Goal: Task Accomplishment & Management: Complete application form

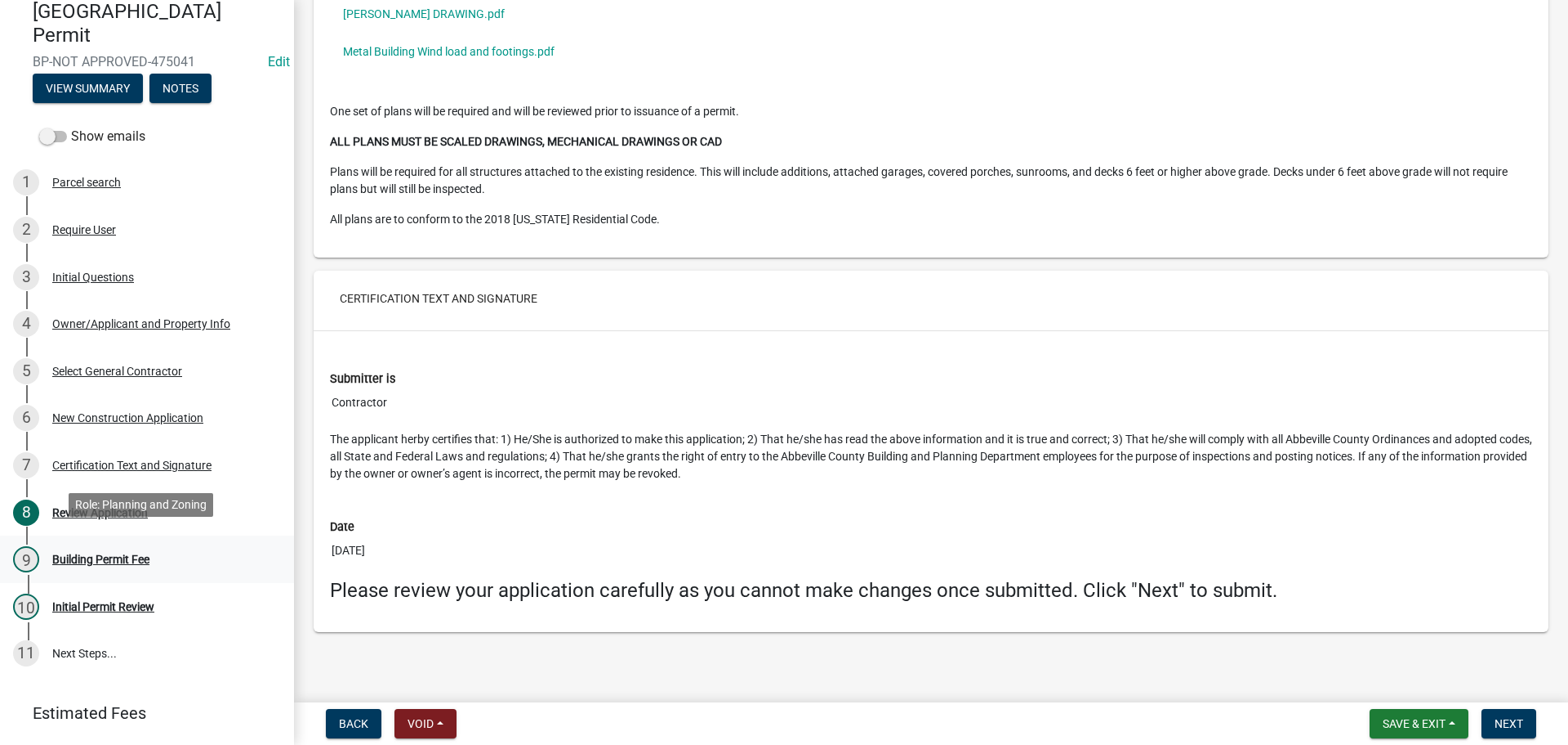
scroll to position [163, 0]
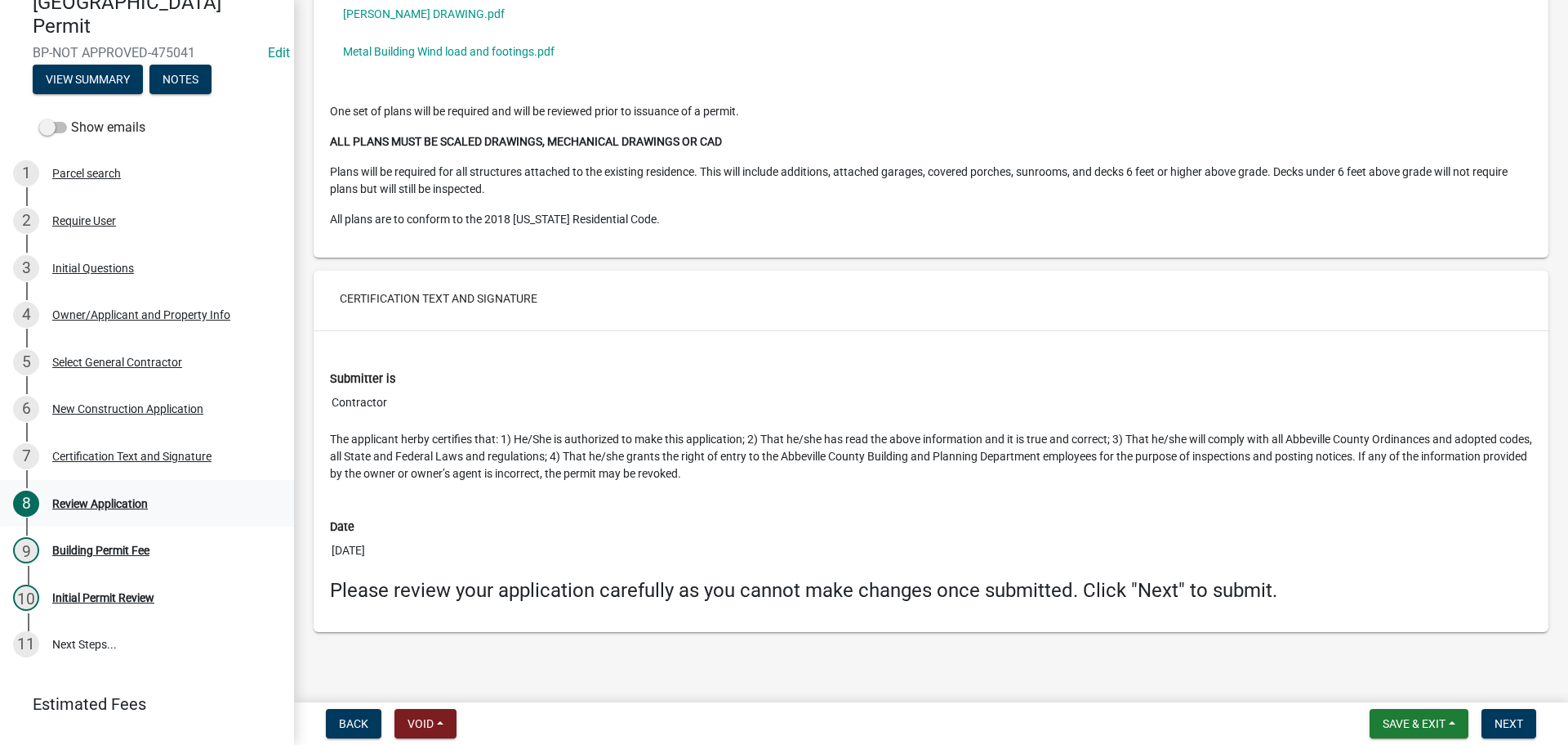
click at [130, 503] on div "Review Application" at bounding box center [100, 504] width 96 height 12
click at [1506, 712] on button "Next" at bounding box center [1509, 723] width 54 height 30
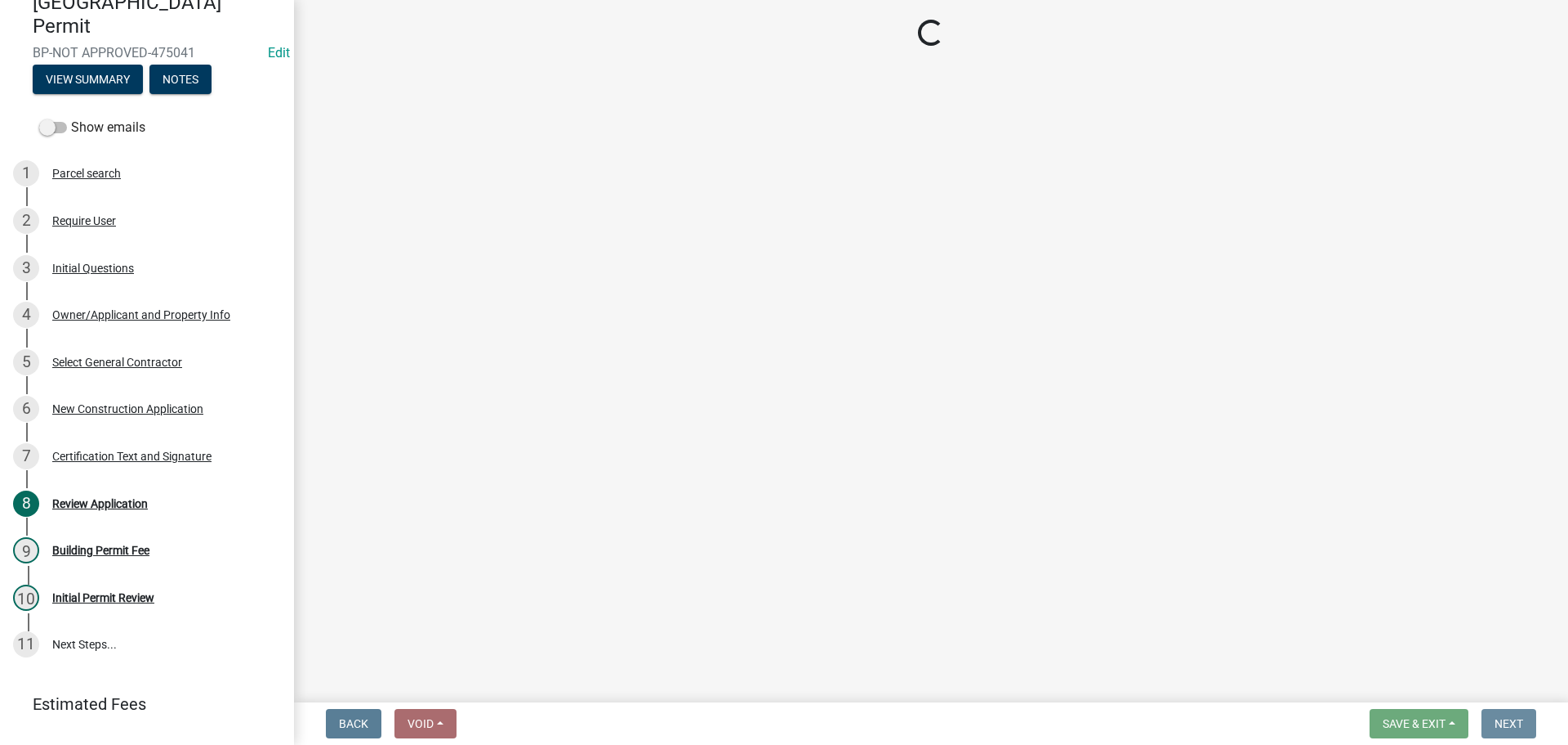
scroll to position [0, 0]
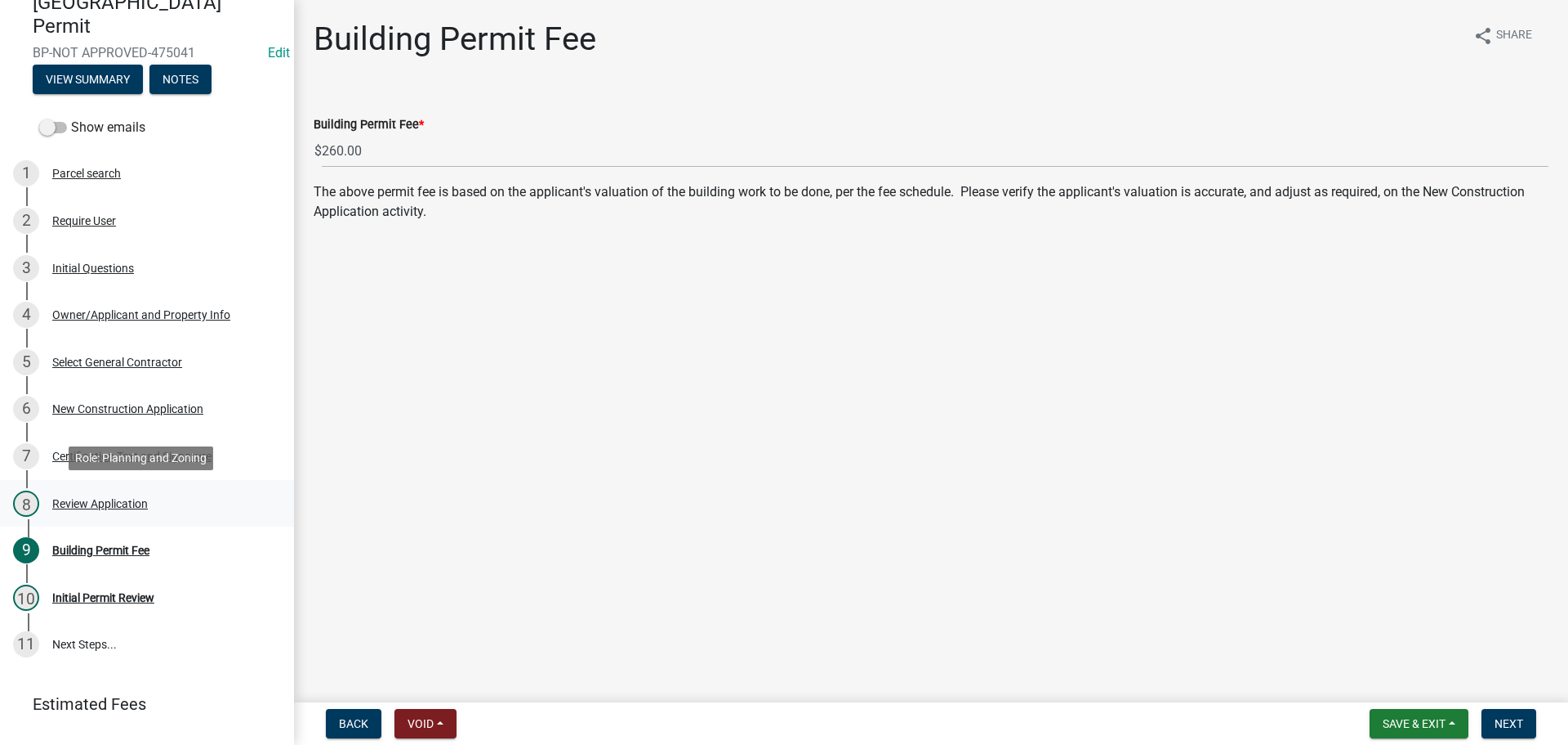
click at [93, 498] on div "Review Application" at bounding box center [100, 504] width 96 height 12
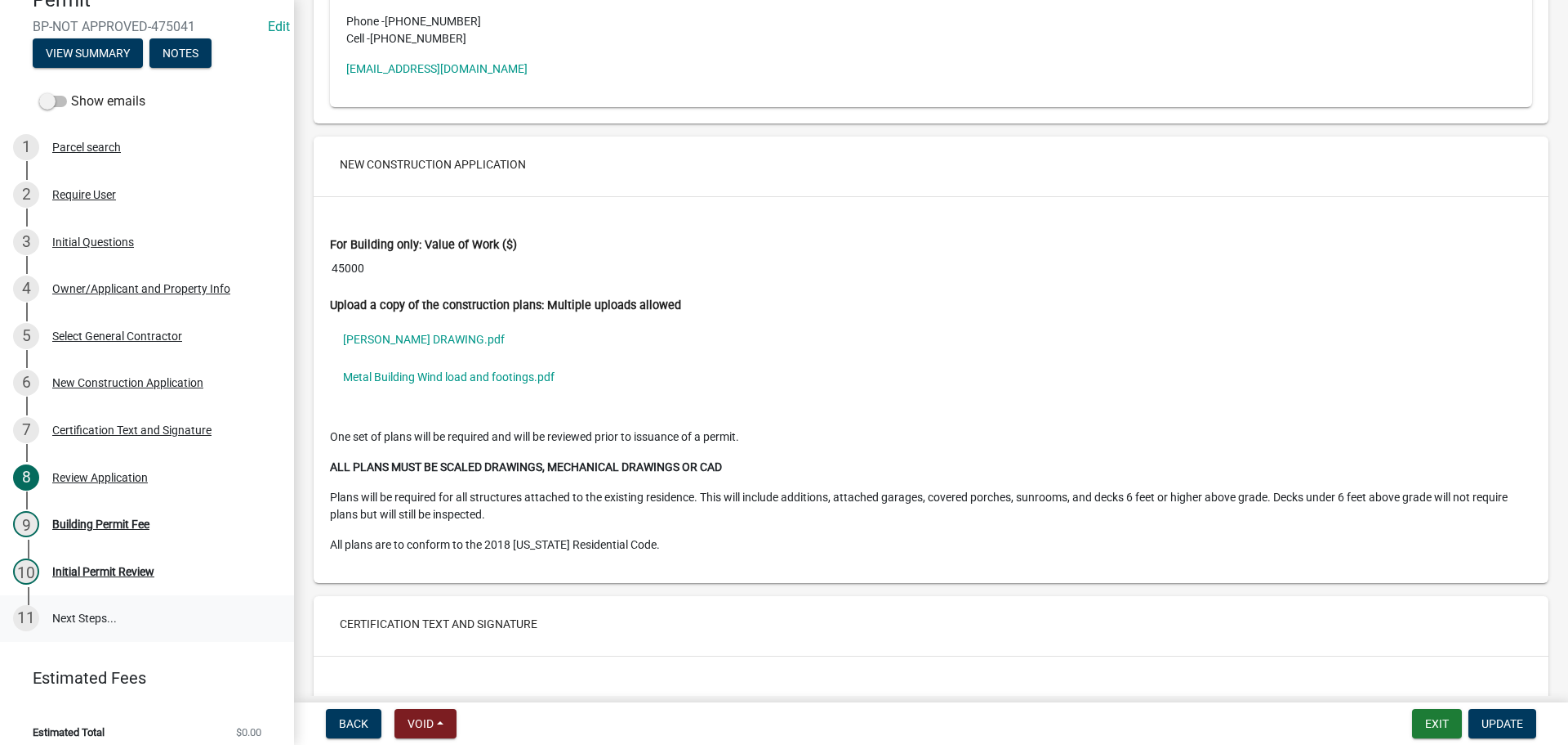
scroll to position [202, 0]
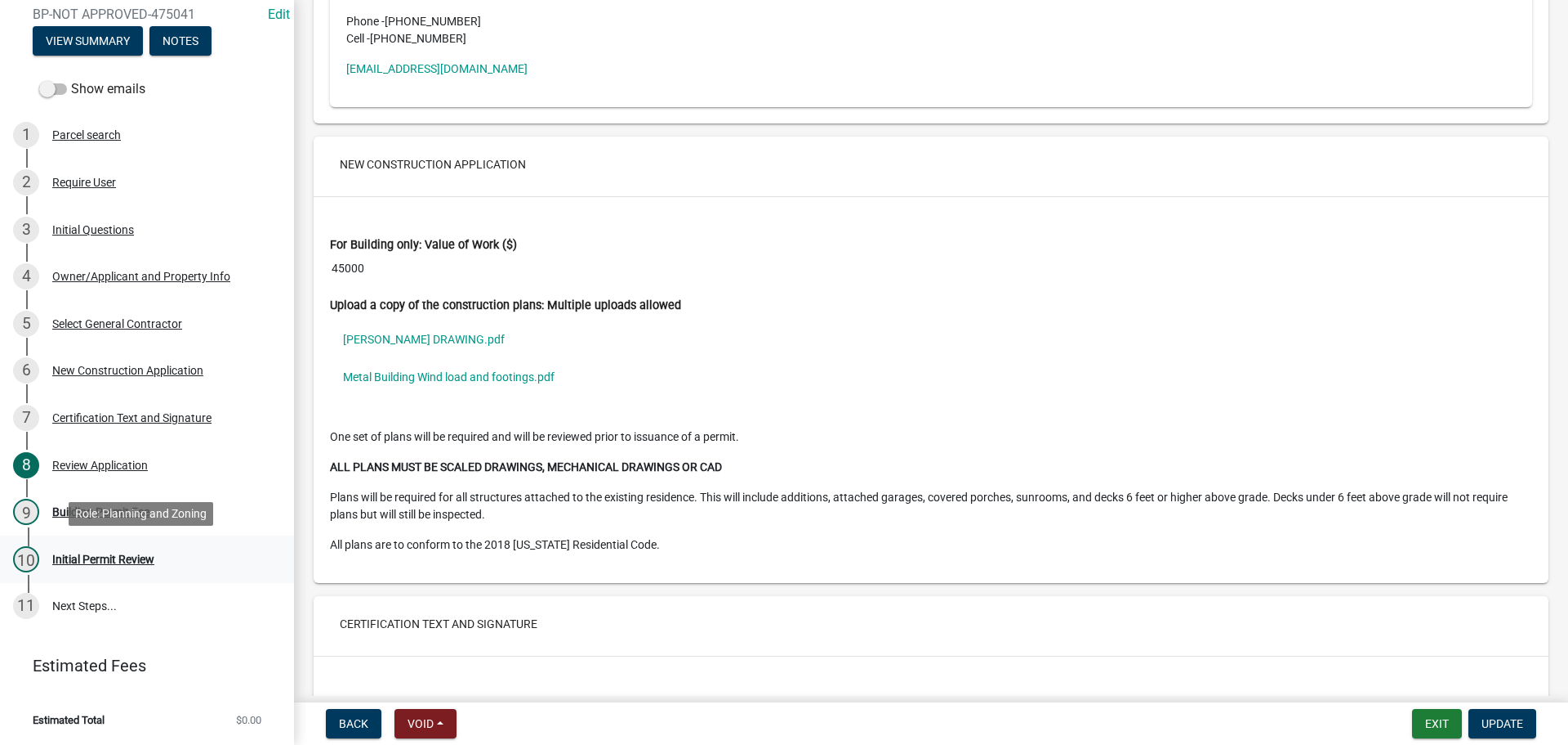
click at [101, 553] on div "Initial Permit Review" at bounding box center [103, 559] width 102 height 12
click at [102, 466] on div "Review Application" at bounding box center [100, 465] width 96 height 12
click at [102, 518] on div "Building Permit Fee" at bounding box center [101, 512] width 97 height 12
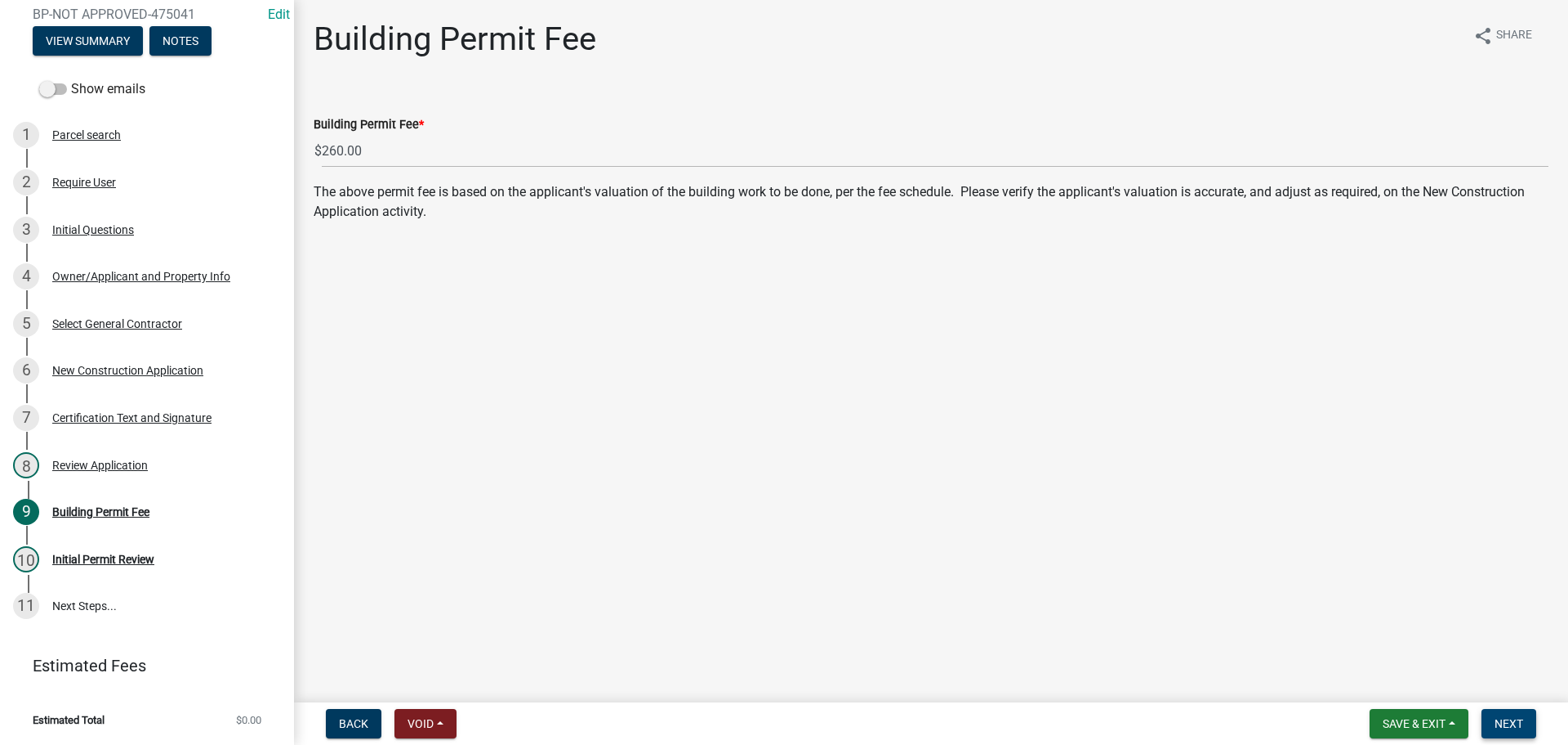
click at [1507, 715] on button "Next" at bounding box center [1509, 723] width 54 height 30
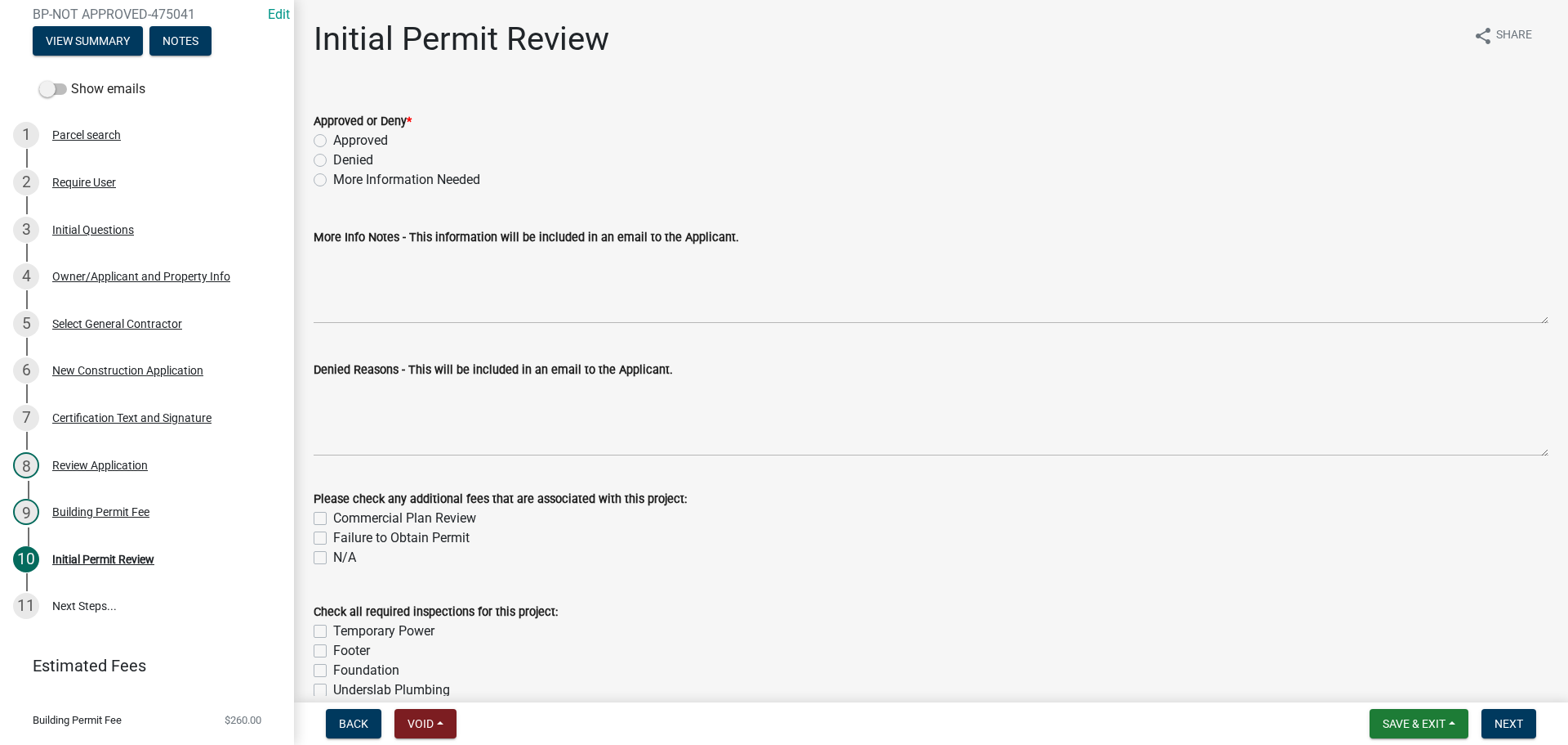
click at [334, 139] on label "Approved" at bounding box center [360, 140] width 54 height 20
click at [334, 139] on input "Approved" at bounding box center [339, 135] width 11 height 11
radio input "true"
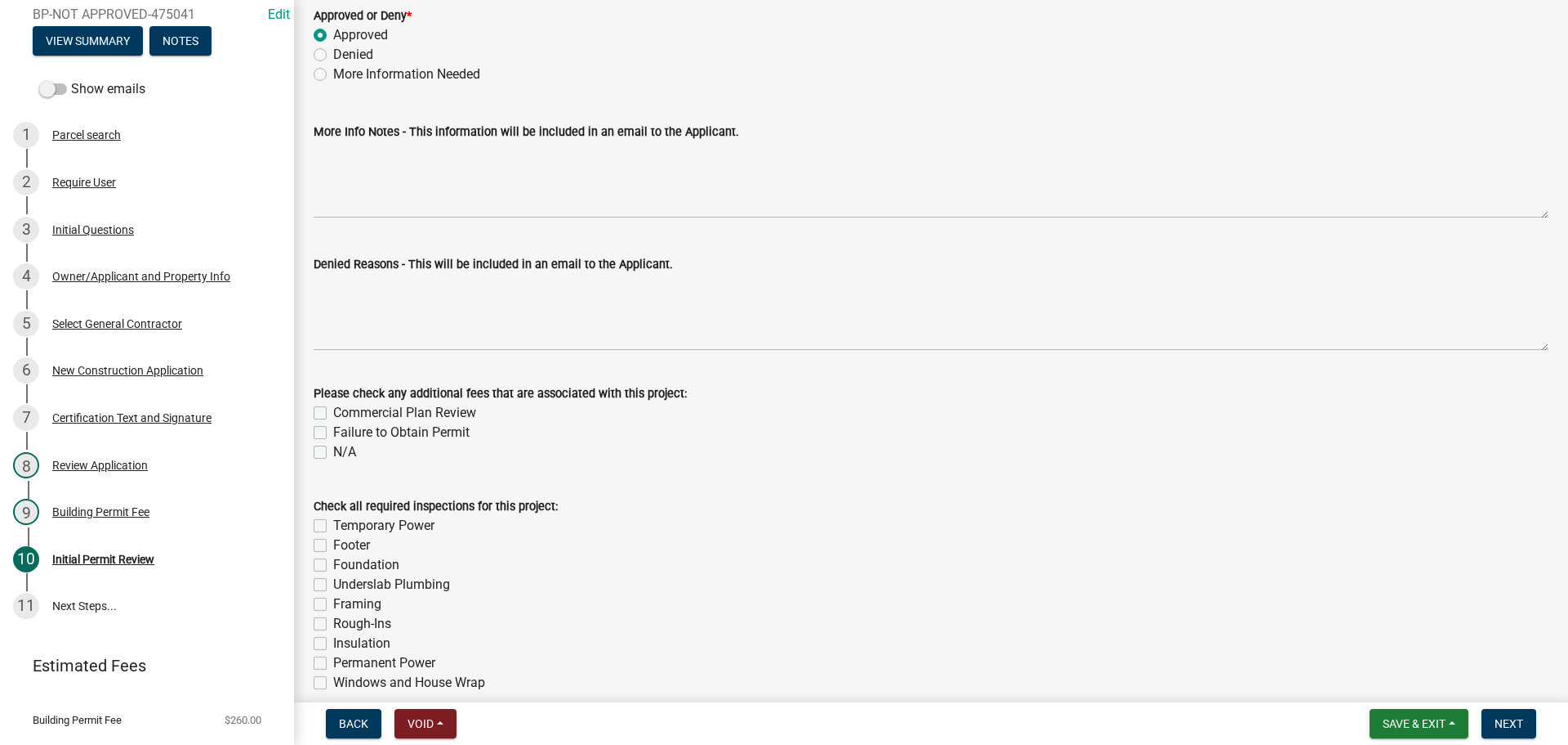
scroll to position [22, 0]
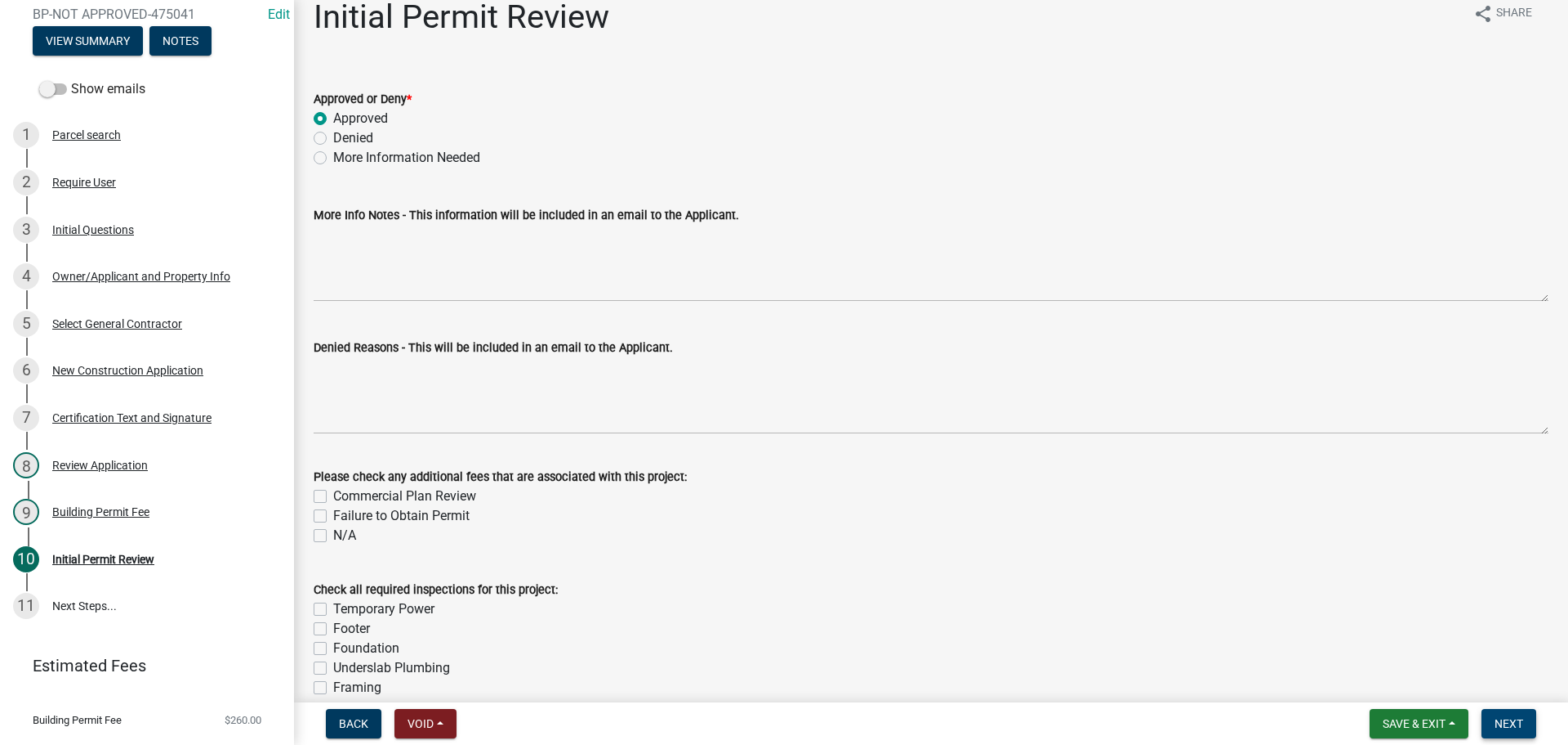
click at [1516, 717] on span "Next" at bounding box center [1509, 723] width 29 height 13
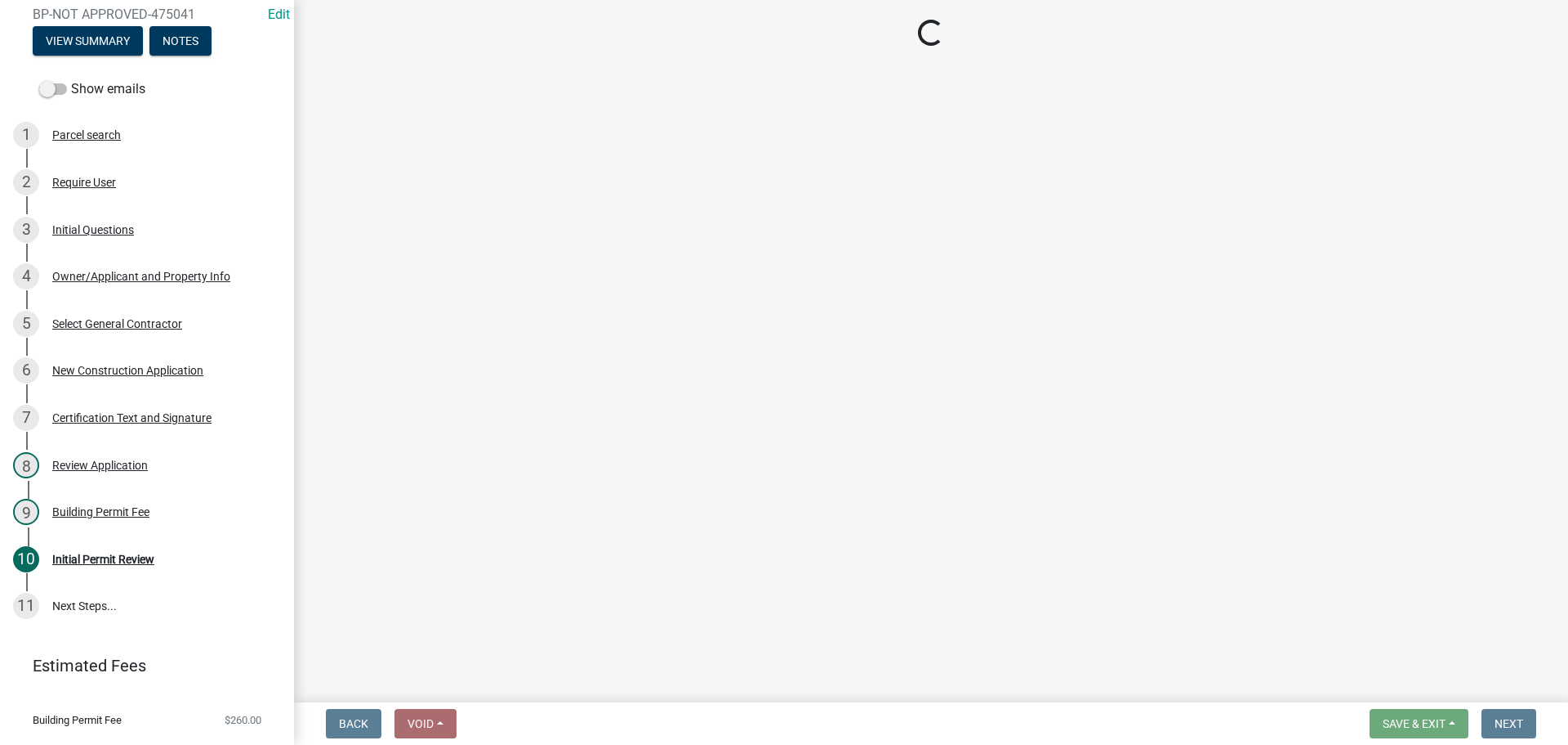
select select "3: 3"
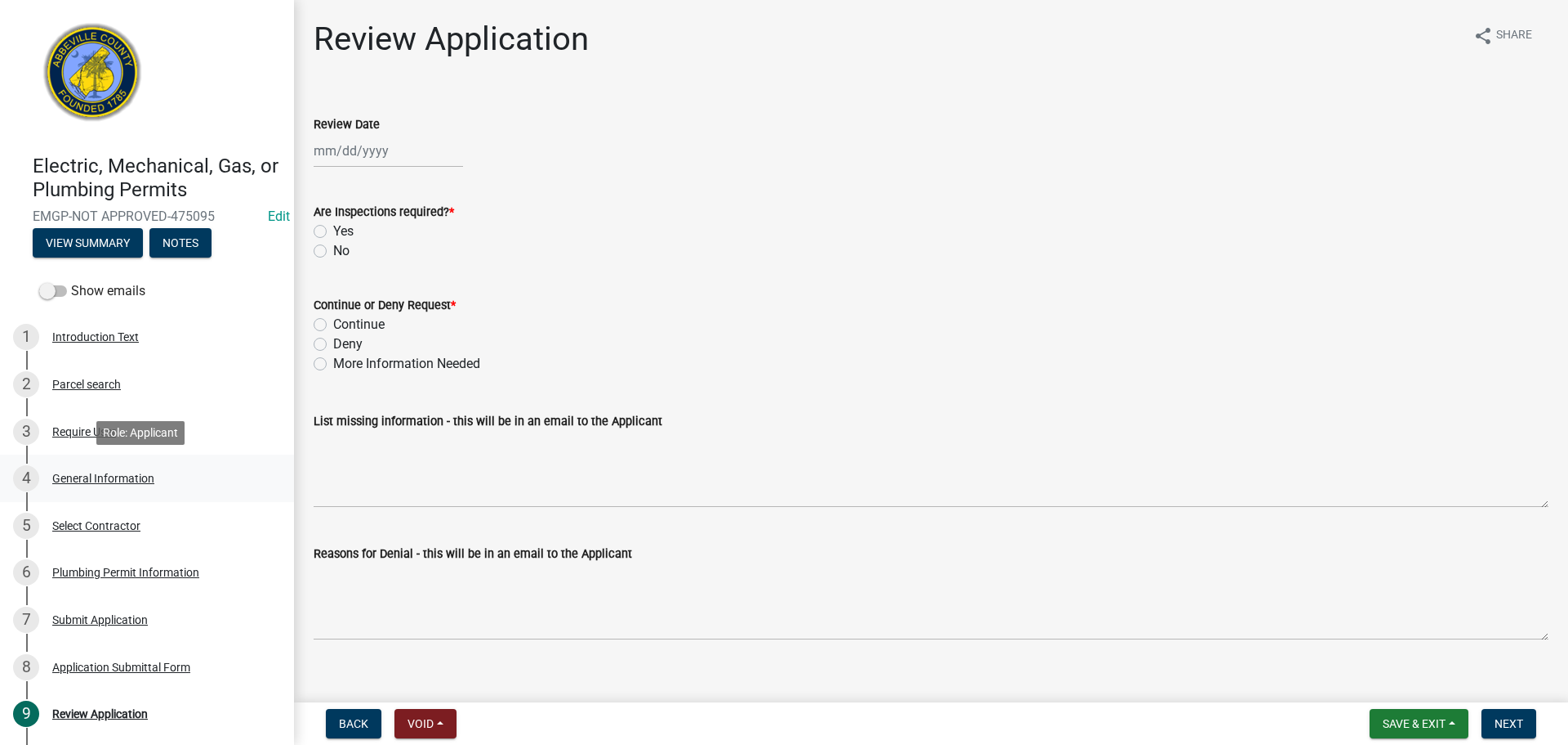
click at [121, 469] on div "4 General Information" at bounding box center [140, 478] width 255 height 26
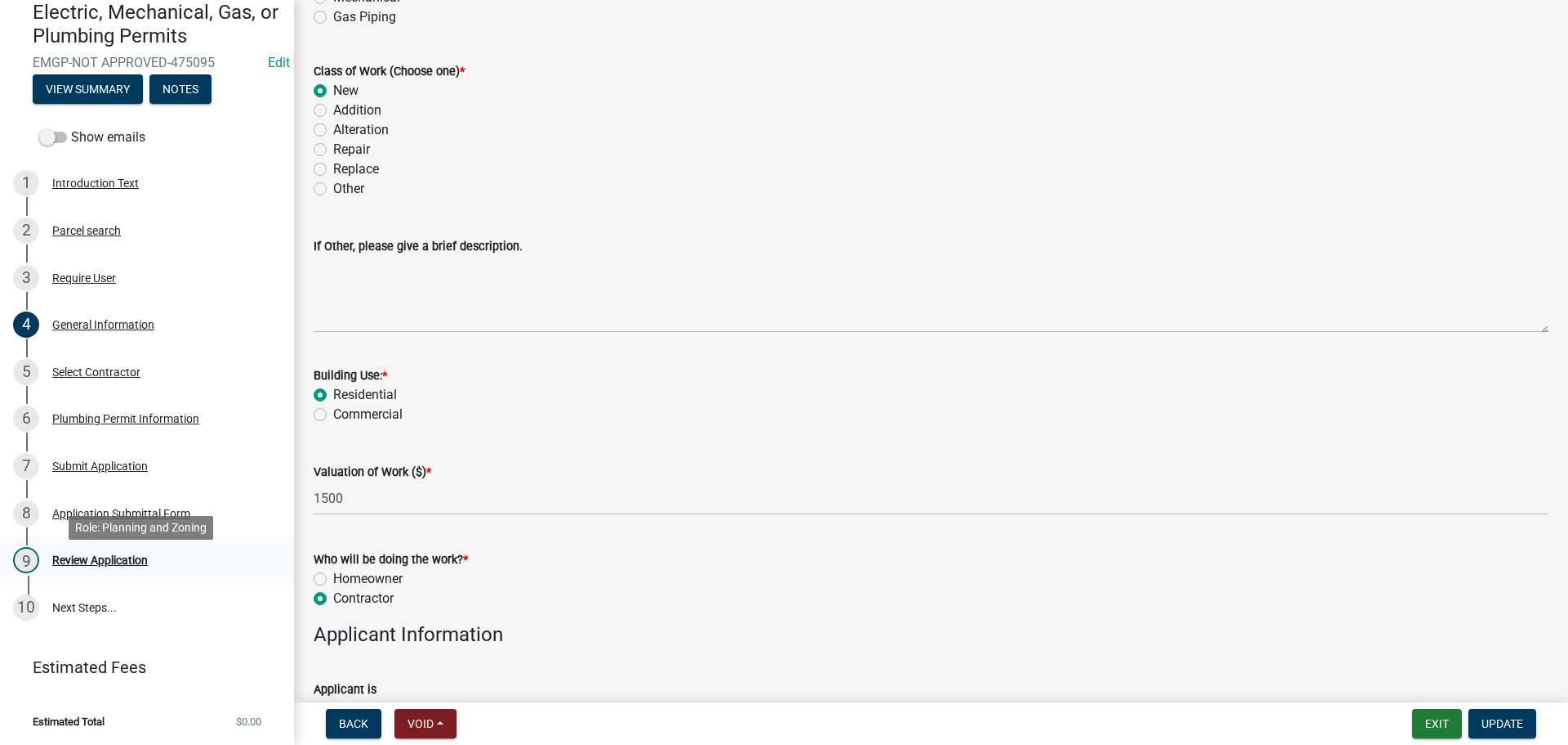
scroll to position [155, 0]
click at [111, 549] on div "9 Review Application" at bounding box center [140, 558] width 255 height 26
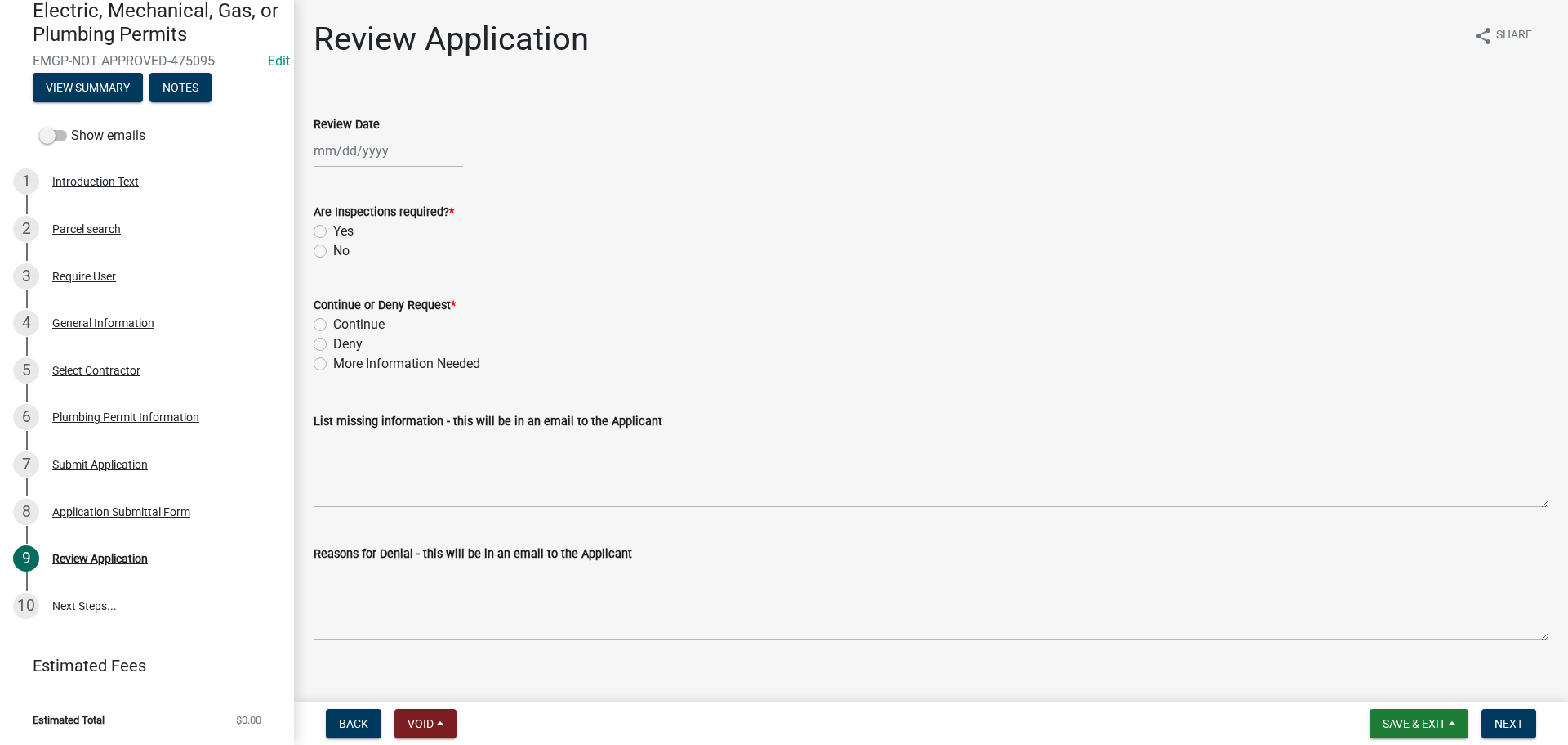
select select "9"
select select "2025"
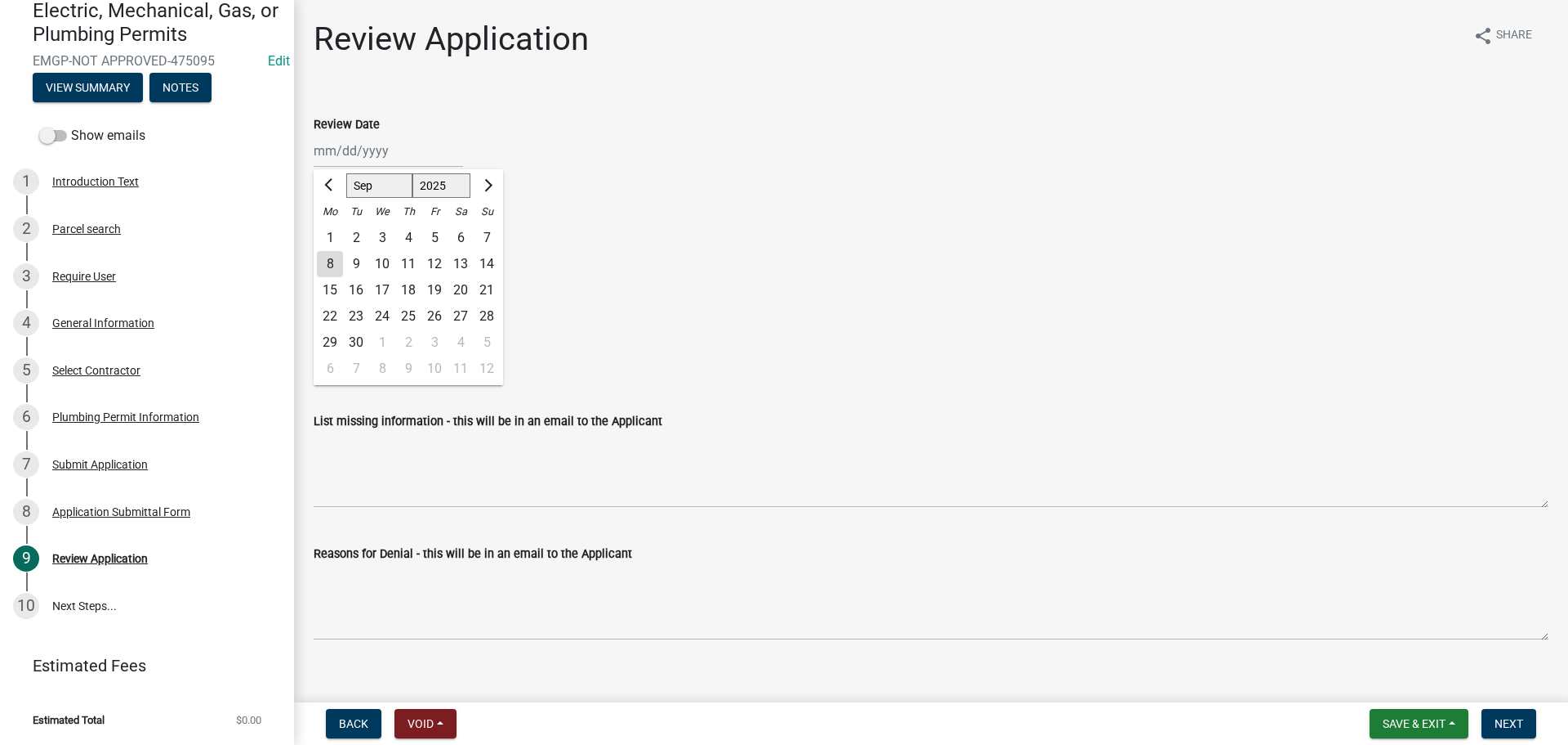
click at [359, 151] on div "Jan Feb Mar Apr May Jun Jul Aug Sep Oct Nov Dec 1525 1526 1527 1528 1529 1530 1…" at bounding box center [388, 151] width 149 height 34
click at [329, 260] on div "8" at bounding box center [330, 264] width 26 height 26
type input "09/08/2025"
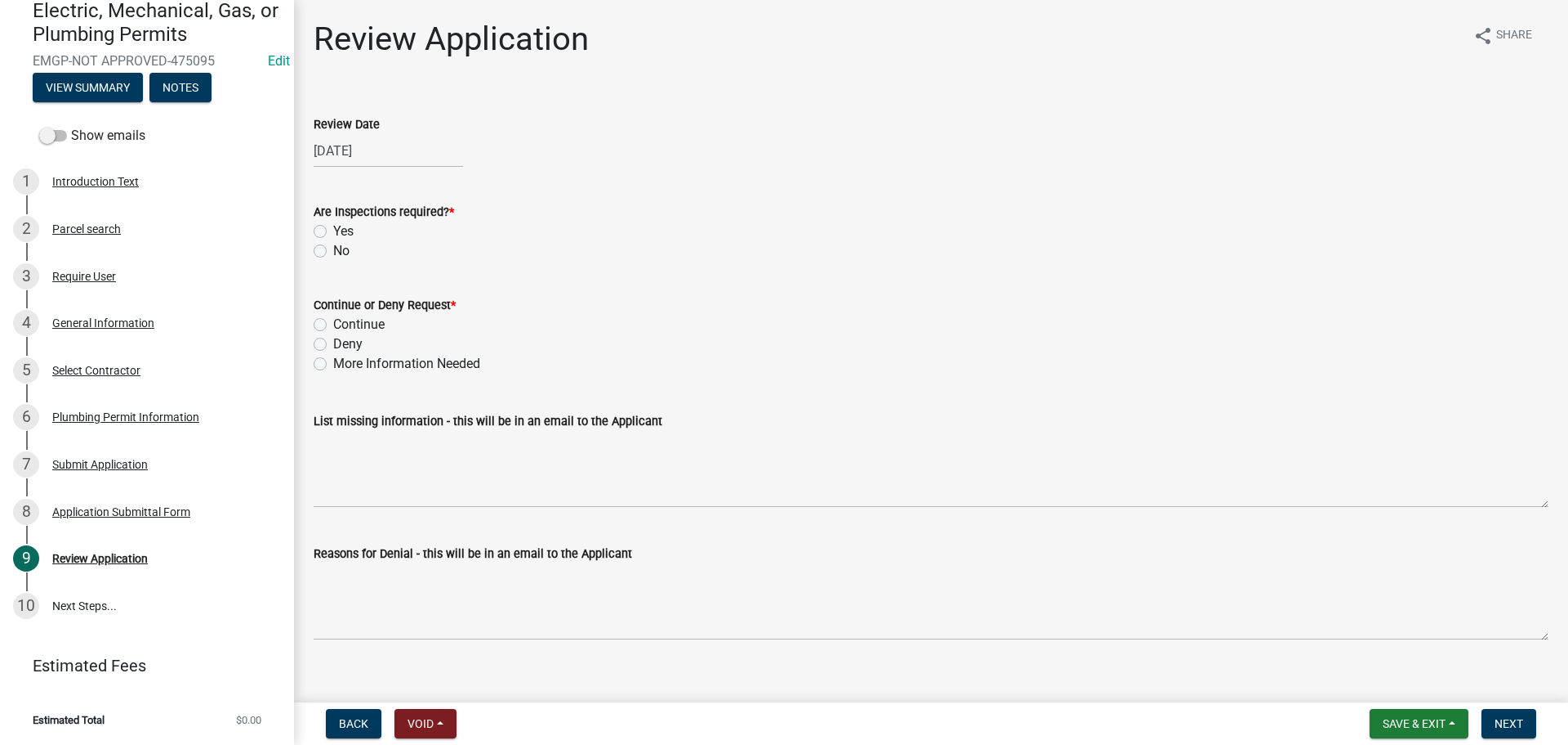
click at [334, 233] on label "Yes" at bounding box center [344, 231] width 21 height 20
click at [334, 232] on input "Yes" at bounding box center [339, 226] width 11 height 11
radio input "true"
click at [334, 323] on label "Continue" at bounding box center [359, 324] width 51 height 20
click at [334, 323] on input "Continue" at bounding box center [339, 319] width 11 height 11
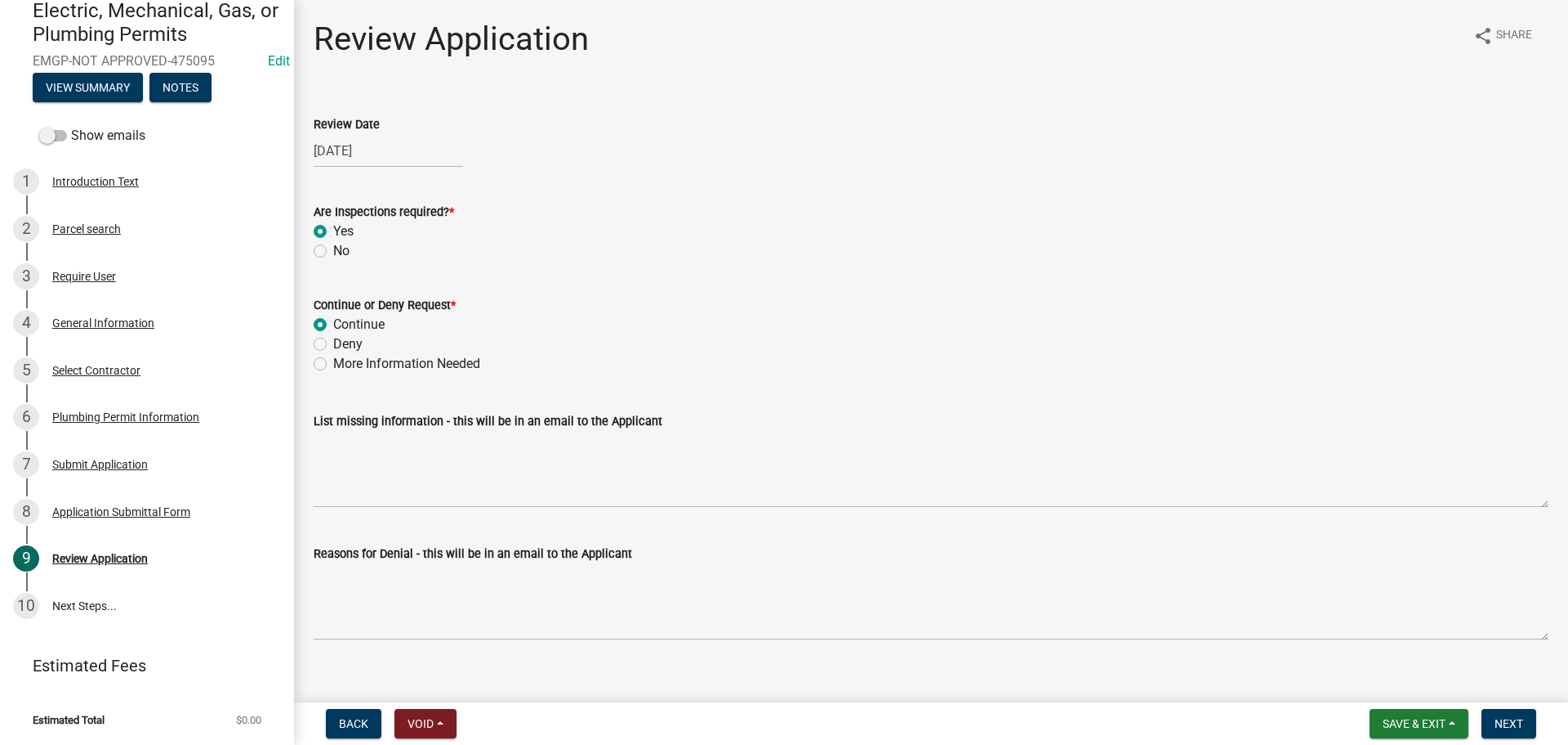
radio input "true"
click at [1512, 726] on span "Next" at bounding box center [1509, 723] width 29 height 13
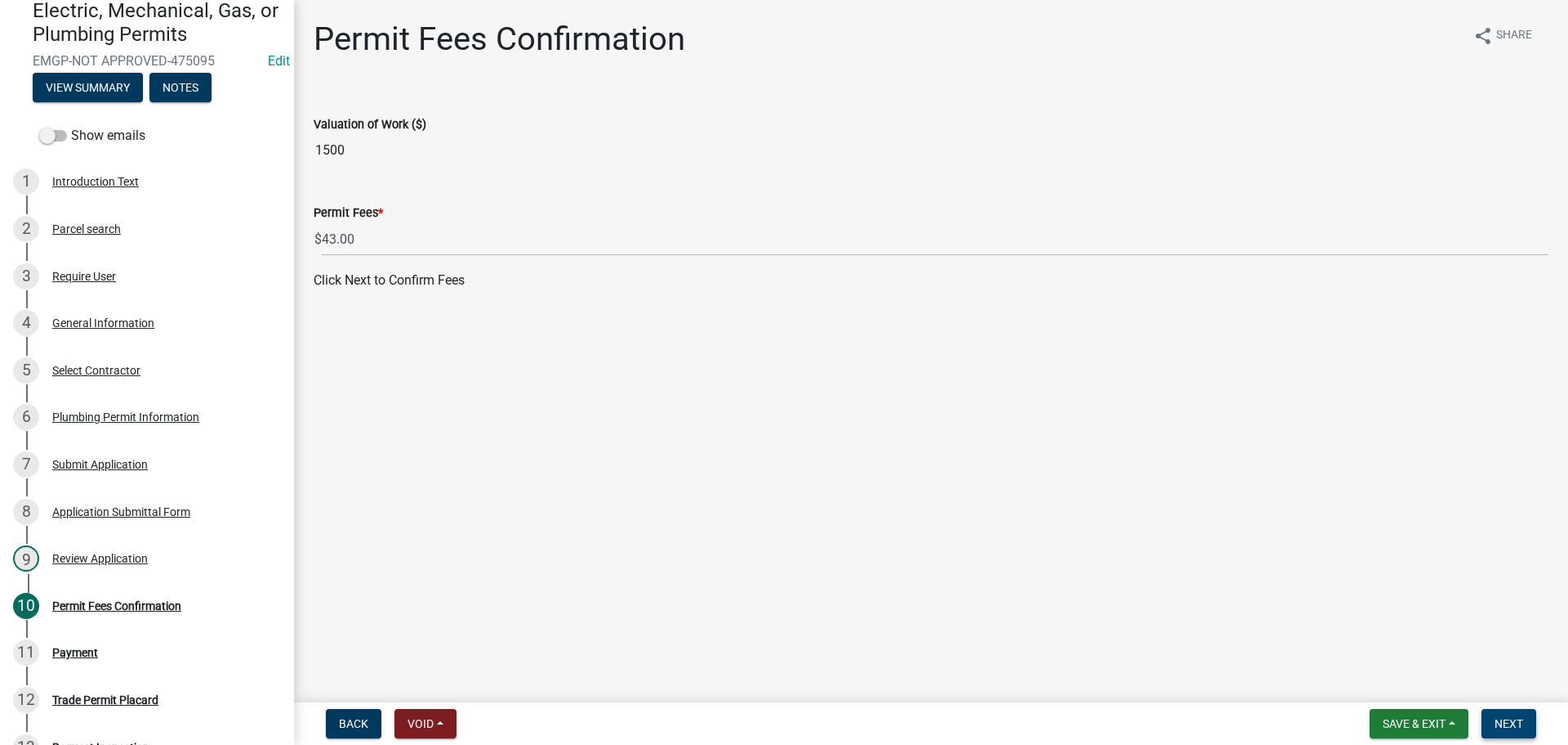
click at [1510, 720] on span "Next" at bounding box center [1509, 723] width 29 height 13
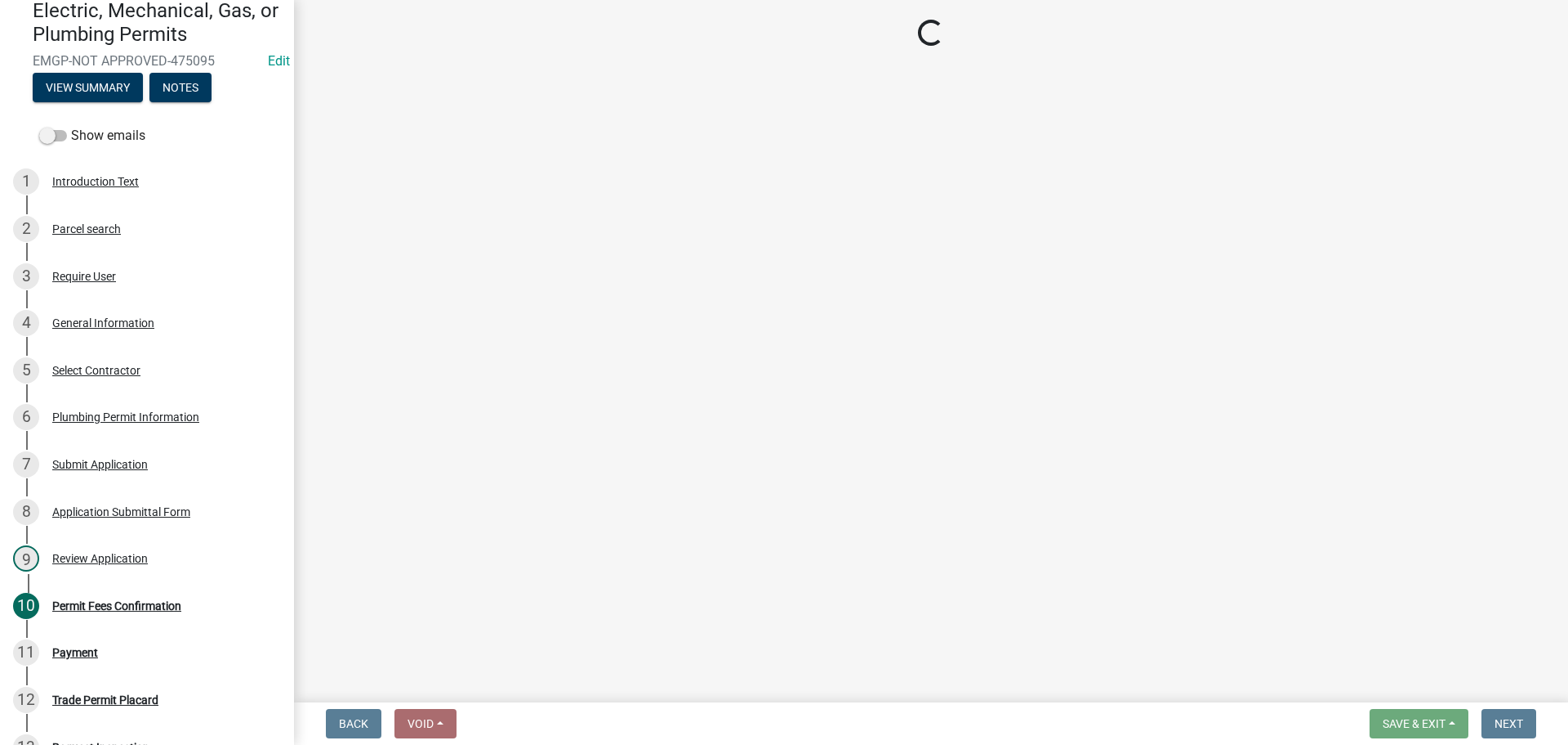
select select "3: 3"
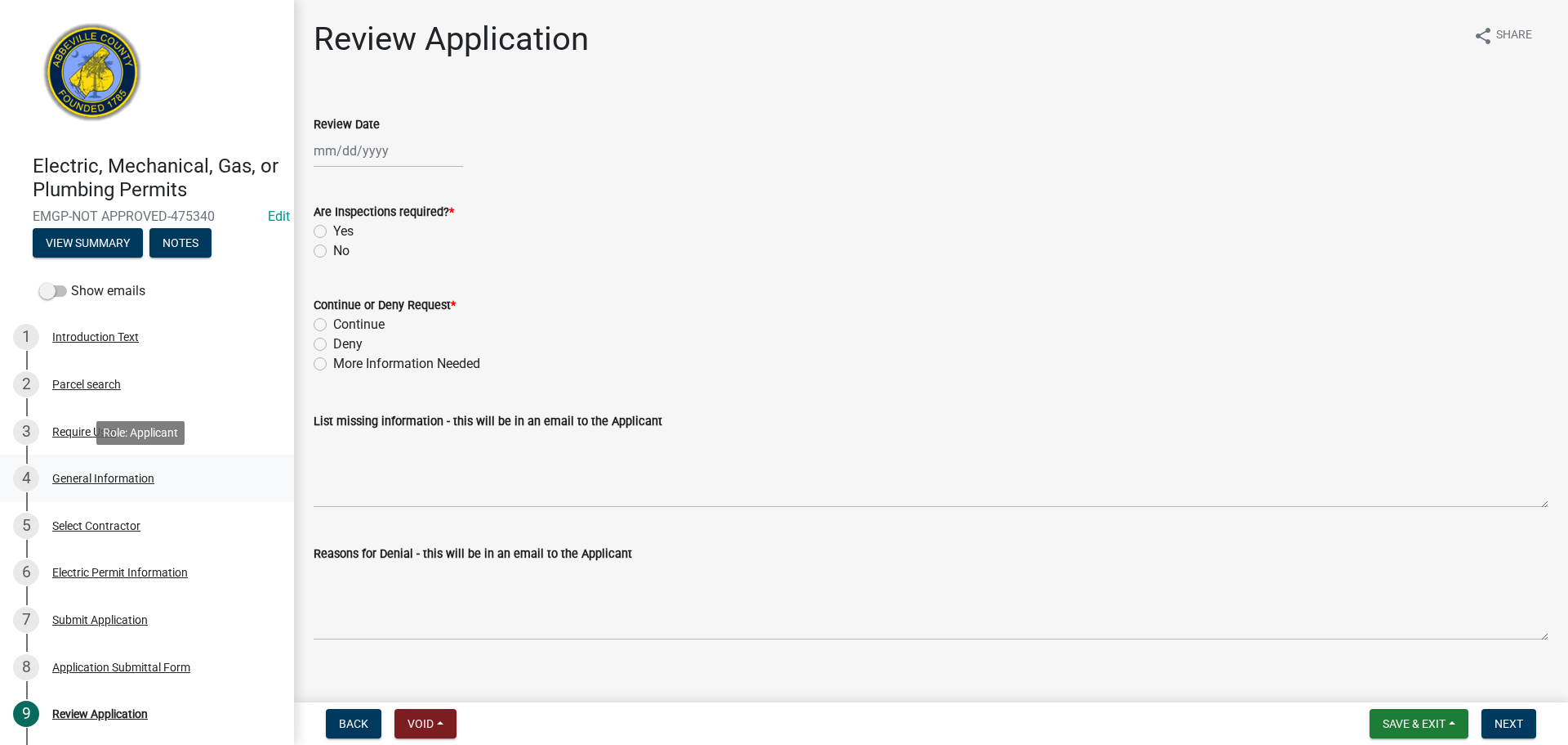
click at [96, 473] on div "General Information" at bounding box center [103, 478] width 102 height 12
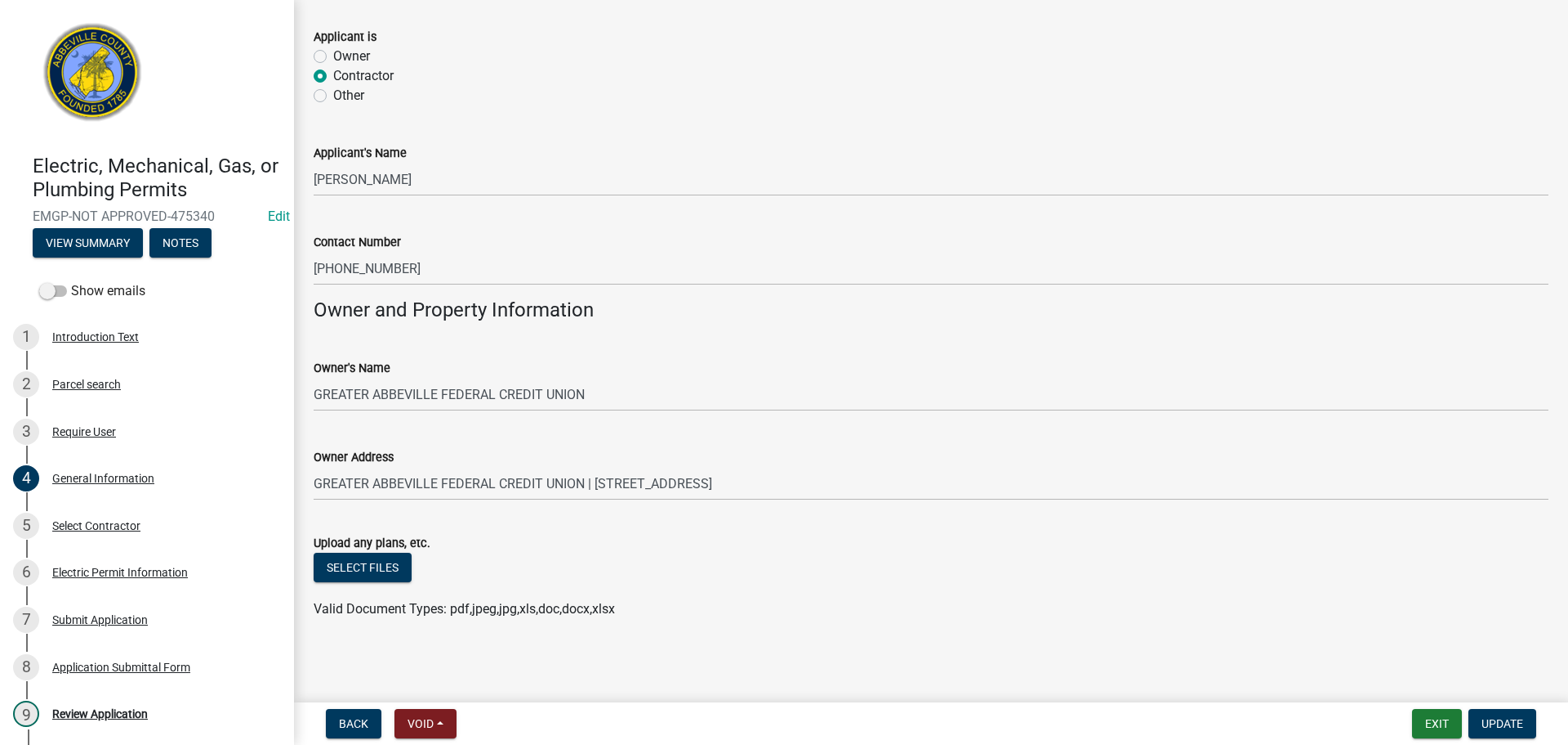
scroll to position [1015, 0]
click at [111, 517] on div "5 Select Contractor" at bounding box center [140, 526] width 255 height 26
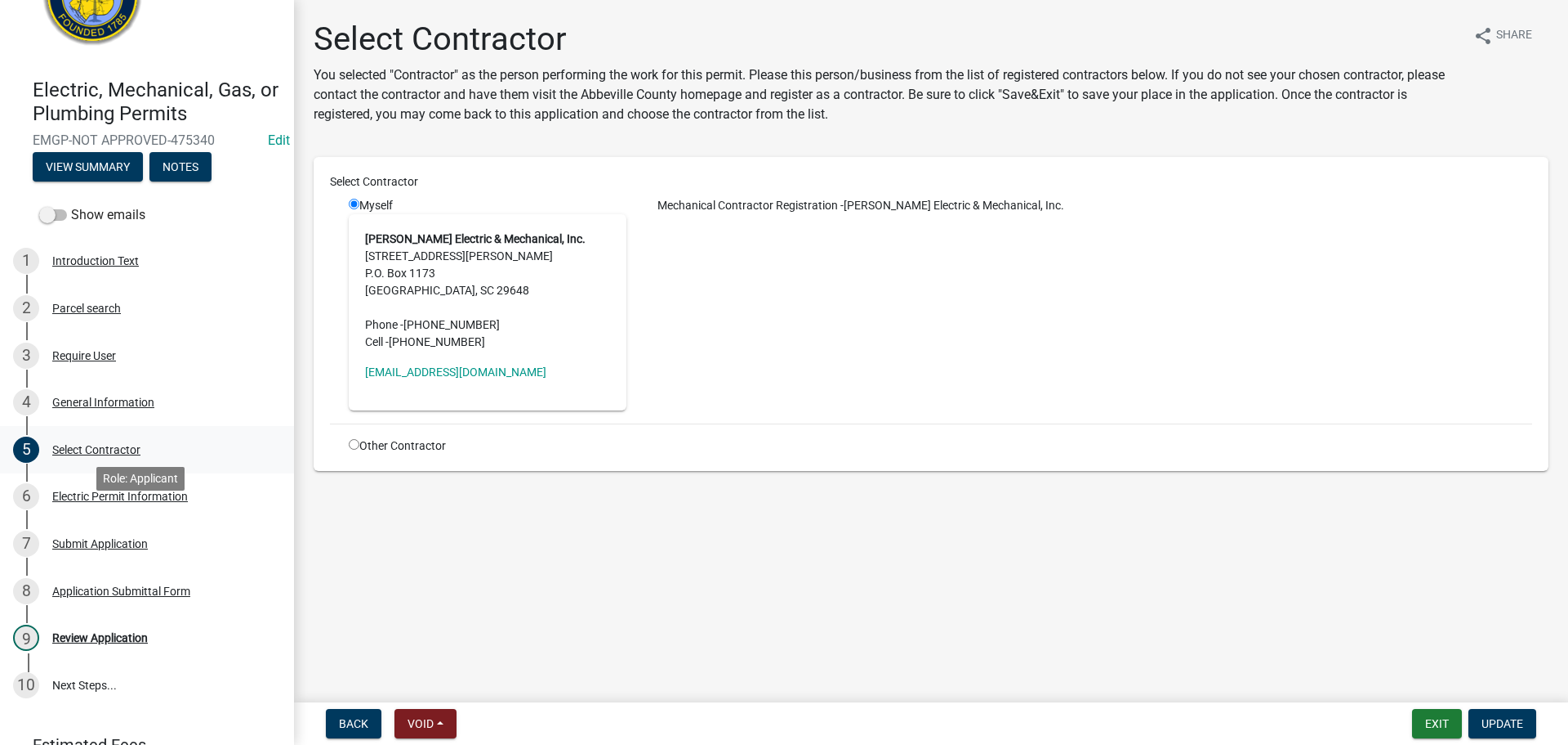
scroll to position [0, 0]
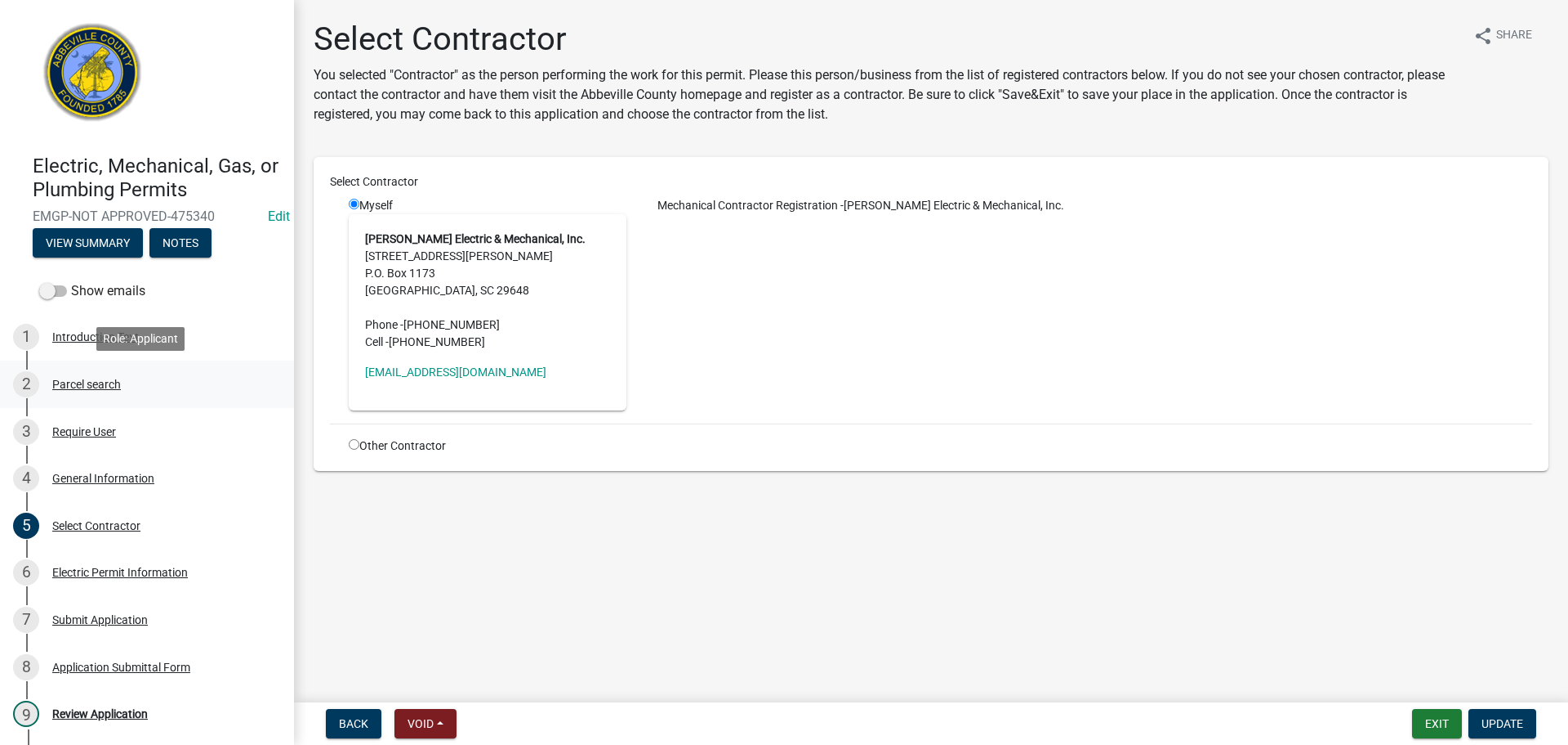
click at [78, 387] on div "Parcel search" at bounding box center [86, 384] width 68 height 12
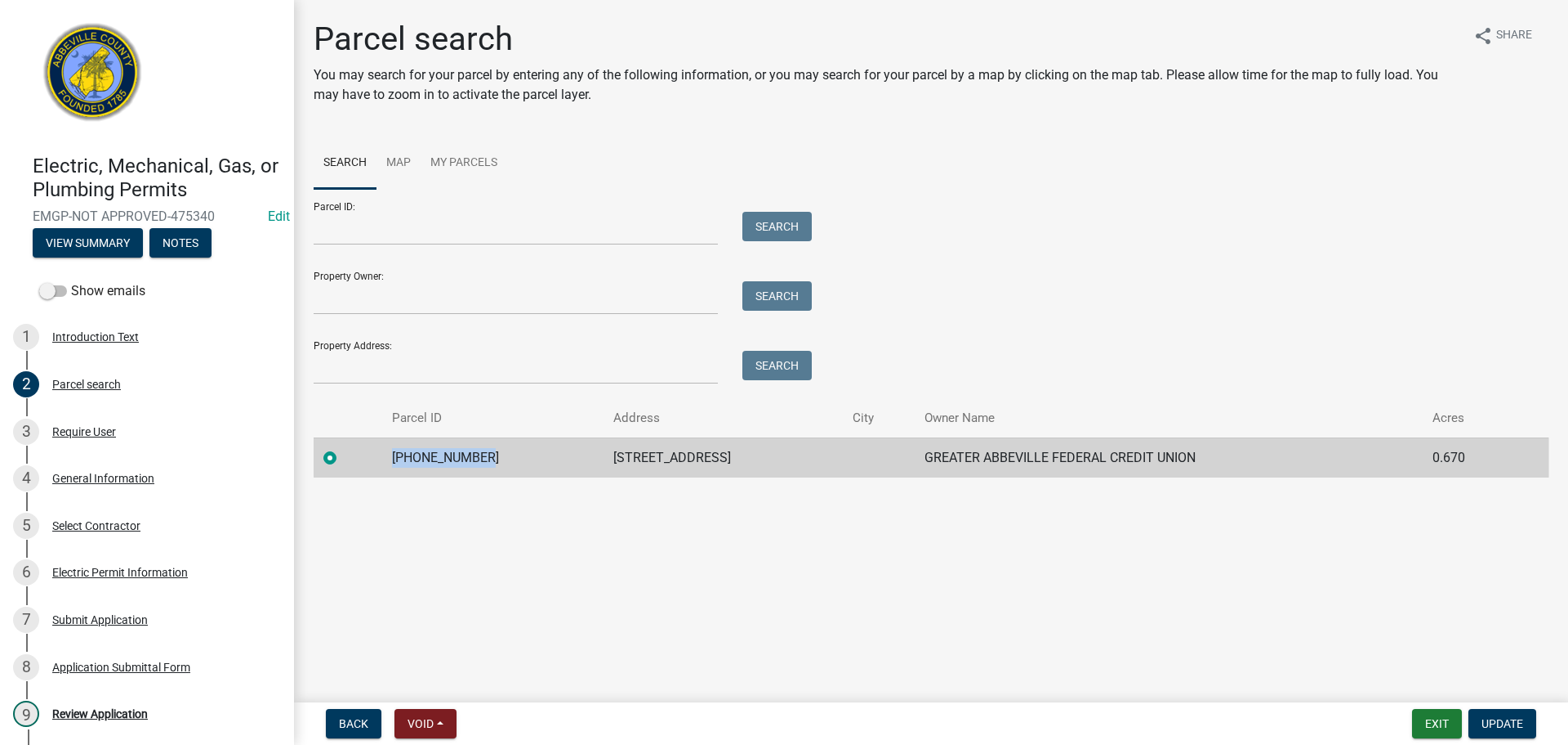
drag, startPoint x: 393, startPoint y: 456, endPoint x: 510, endPoint y: 455, distance: 117.0
click at [510, 455] on td "122-00-00-166" at bounding box center [493, 457] width 221 height 41
click at [575, 455] on div "Copy" at bounding box center [577, 456] width 42 height 25
click at [910, 115] on div "Parcel search You may search for your parcel by entering any of the following i…" at bounding box center [887, 68] width 1146 height 98
